Goal: Task Accomplishment & Management: Manage account settings

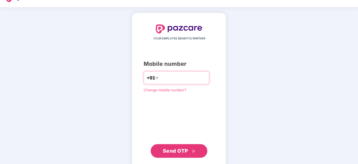
scroll to position [14, 0]
type input "**********"
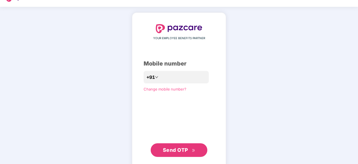
click at [176, 148] on span "Send OTP" at bounding box center [175, 150] width 25 height 6
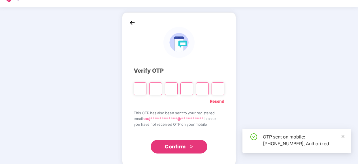
click at [341, 137] on icon "close" at bounding box center [343, 136] width 4 height 4
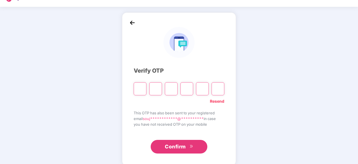
click at [139, 91] on input "Please enter verification code. Digit 1" at bounding box center [140, 88] width 13 height 13
type input "*"
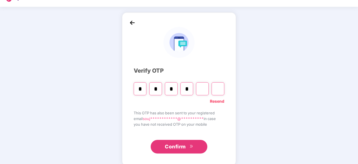
type input "*"
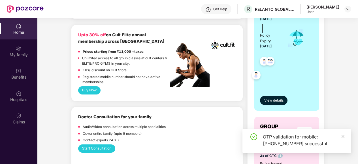
scroll to position [154, 0]
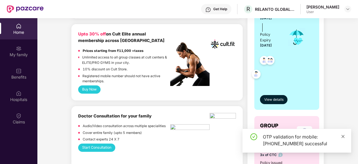
click at [341, 135] on icon "close" at bounding box center [343, 136] width 4 height 4
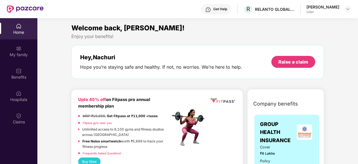
scroll to position [0, 0]
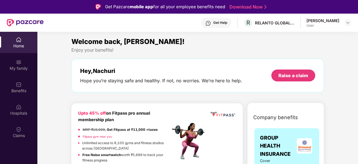
drag, startPoint x: 306, startPoint y: 42, endPoint x: 332, endPoint y: 44, distance: 25.8
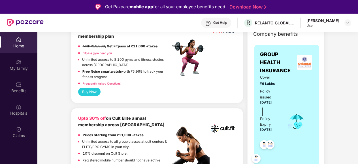
scroll to position [86, 0]
